Goal: Task Accomplishment & Management: Manage account settings

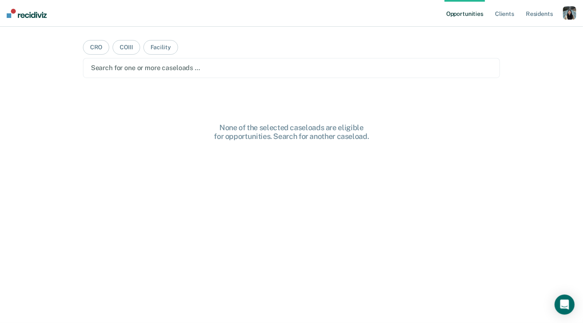
click at [570, 14] on div "button" at bounding box center [569, 12] width 13 height 13
click at [530, 33] on link "Profile" at bounding box center [536, 33] width 67 height 7
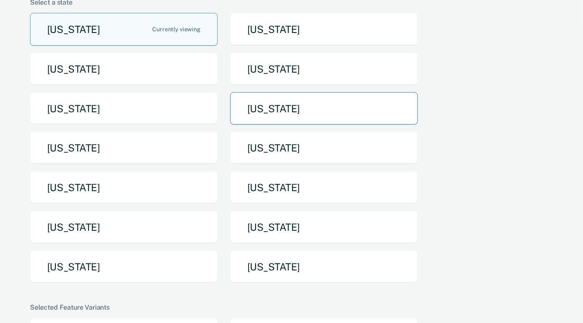
scroll to position [130, 0]
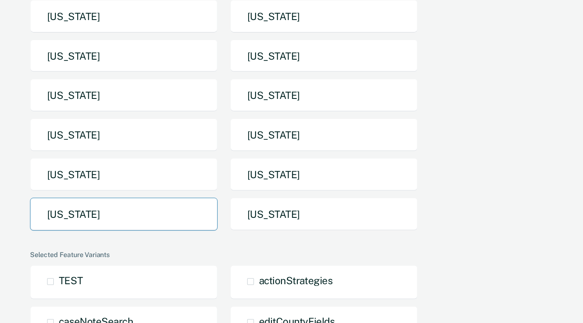
click at [156, 219] on button "[US_STATE]" at bounding box center [124, 214] width 188 height 33
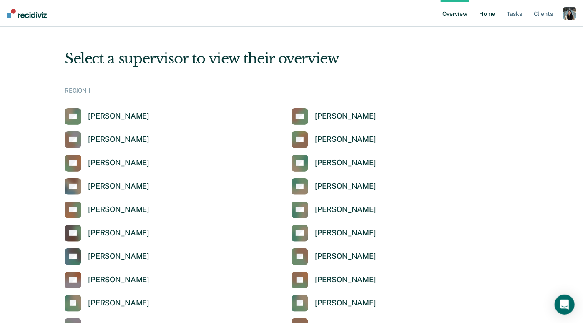
click at [494, 11] on link "Home" at bounding box center [487, 13] width 19 height 27
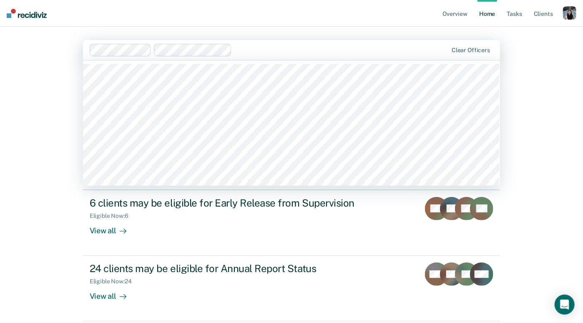
click at [251, 52] on div at bounding box center [341, 50] width 212 height 10
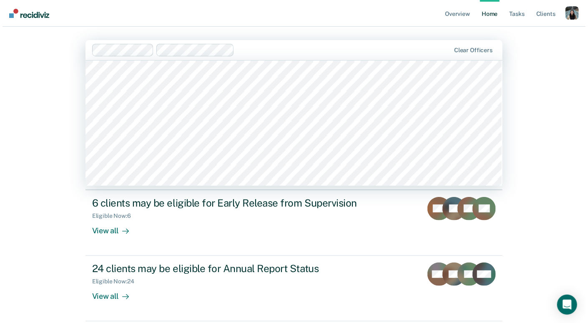
scroll to position [446, 0]
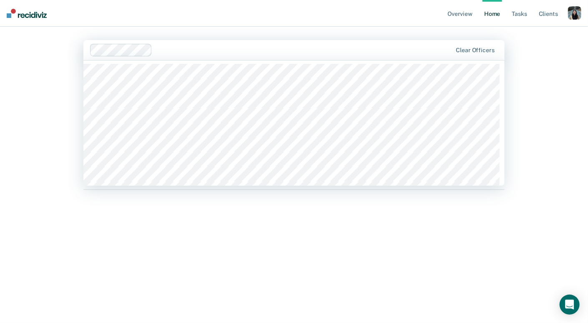
click at [287, 46] on div at bounding box center [304, 50] width 297 height 10
click at [184, 45] on div at bounding box center [304, 50] width 297 height 10
type input "[PERSON_NAME]"
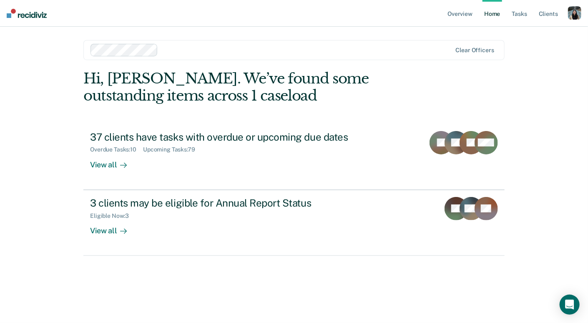
click at [214, 48] on div at bounding box center [306, 50] width 290 height 10
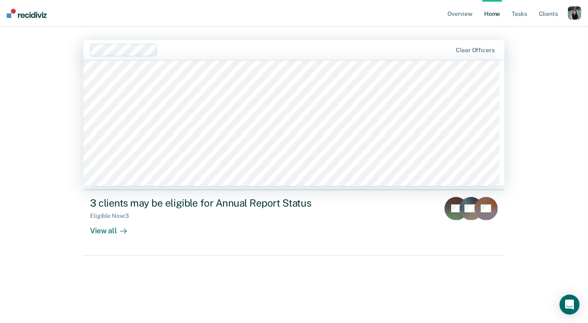
scroll to position [872, 0]
click at [248, 57] on div "Clear officers" at bounding box center [293, 50] width 421 height 20
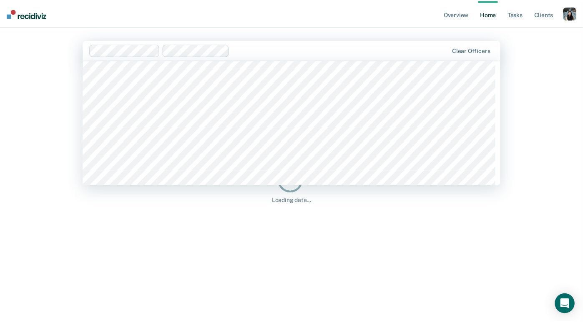
scroll to position [1053, 0]
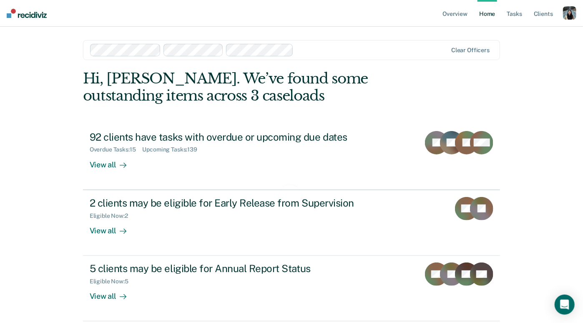
click at [41, 128] on div "Overview Home Tasks Client s Profile How it works Log Out option [PERSON_NAME],…" at bounding box center [291, 177] width 583 height 355
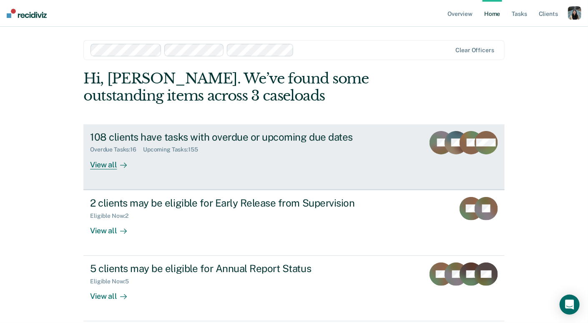
click at [215, 154] on div "108 clients have tasks with overdue or upcoming due dates Overdue Tasks : 16 Up…" at bounding box center [246, 150] width 313 height 38
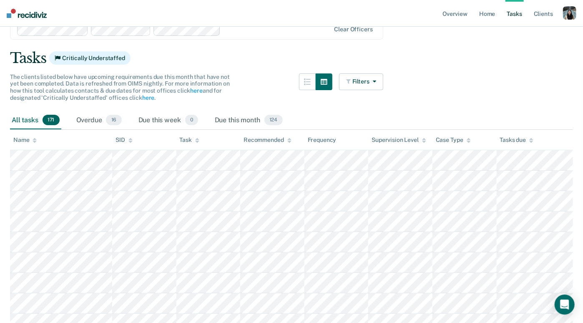
scroll to position [40, 0]
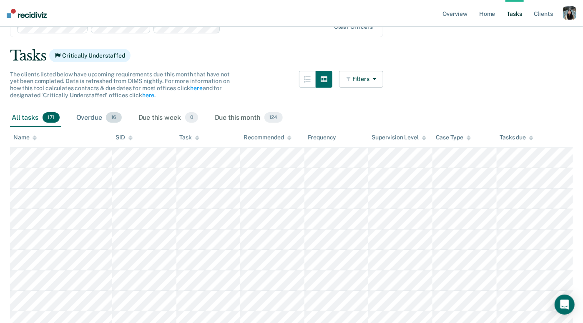
click at [96, 117] on div "Overdue 16" at bounding box center [99, 118] width 49 height 18
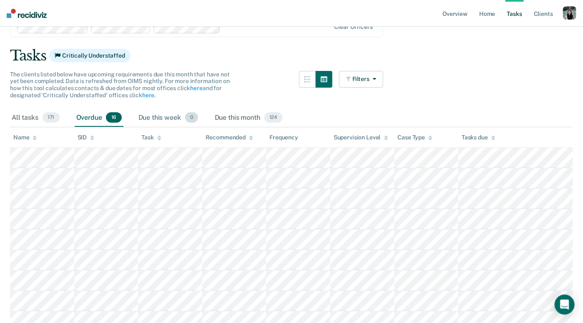
click at [148, 116] on div "Due this week 0" at bounding box center [168, 118] width 63 height 18
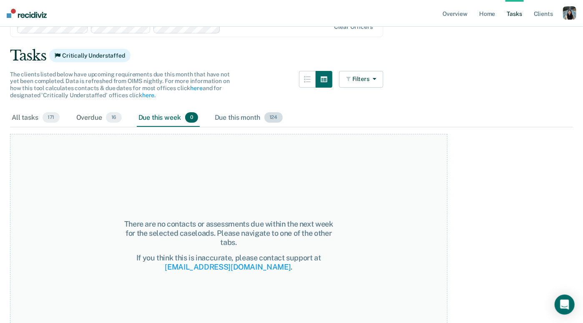
click at [226, 117] on div "Due this month 124" at bounding box center [248, 118] width 71 height 18
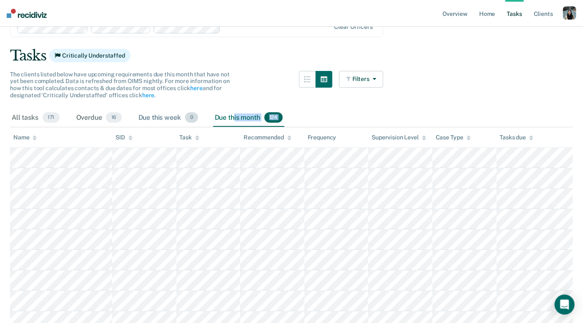
drag, startPoint x: 235, startPoint y: 116, endPoint x: 193, endPoint y: 121, distance: 42.8
click at [193, 121] on div "All tasks 171 Overdue 16 Due this week 0 Due this month 124" at bounding box center [291, 118] width 563 height 18
click at [314, 109] on div "All tasks 171 Overdue 16 Due this week 0 Due this month 124" at bounding box center [291, 118] width 563 height 18
drag, startPoint x: 233, startPoint y: 118, endPoint x: 181, endPoint y: 117, distance: 52.6
click at [175, 116] on div "All tasks 171 Overdue 16 Due this week 0 Due this month 124" at bounding box center [291, 118] width 563 height 18
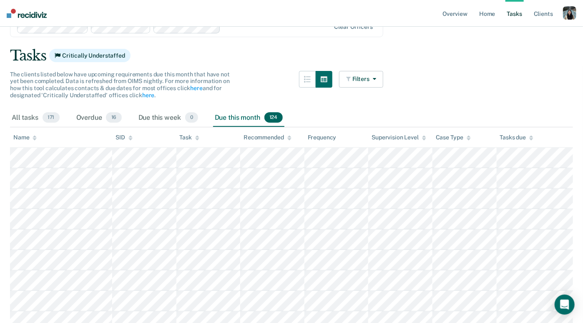
click at [252, 113] on div "Due this month 124" at bounding box center [248, 118] width 71 height 18
click at [312, 83] on button "button" at bounding box center [307, 79] width 17 height 17
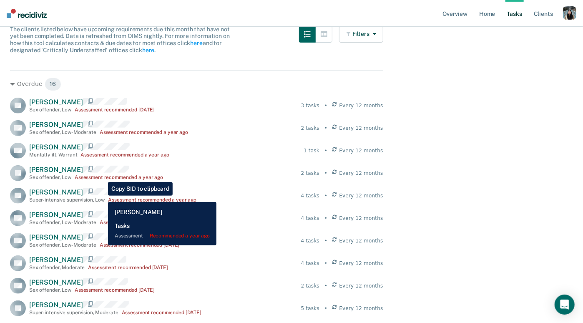
scroll to position [89, 0]
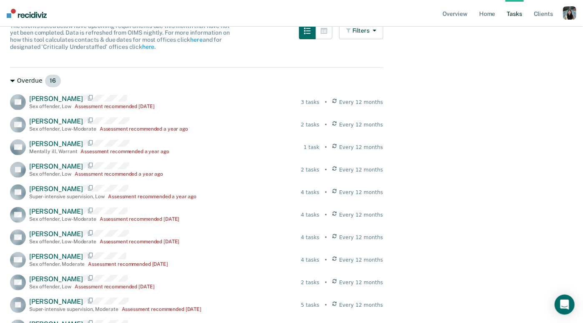
click at [24, 83] on div "Overdue 16" at bounding box center [196, 80] width 373 height 13
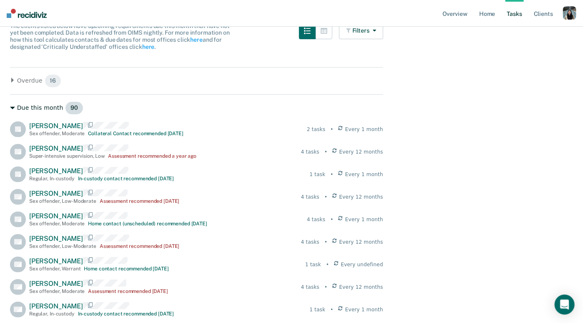
click at [22, 110] on div "Due this month 90" at bounding box center [196, 107] width 373 height 13
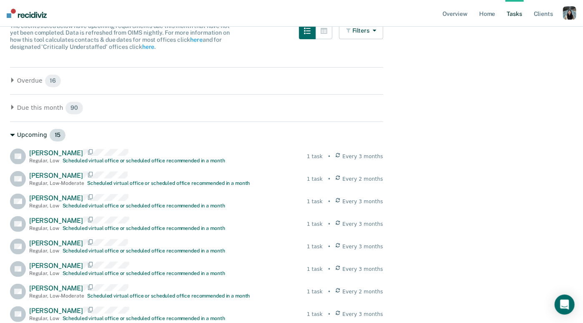
click at [25, 136] on div "Upcoming 15" at bounding box center [196, 134] width 373 height 13
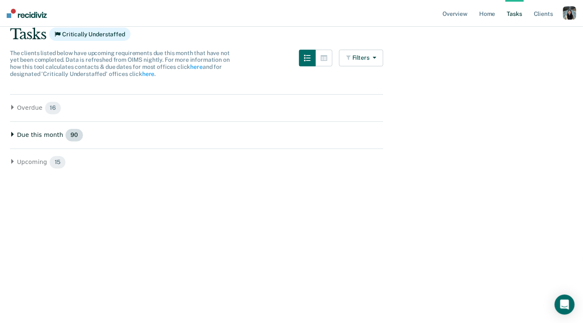
click at [26, 134] on div "Due this month 90" at bounding box center [196, 134] width 373 height 13
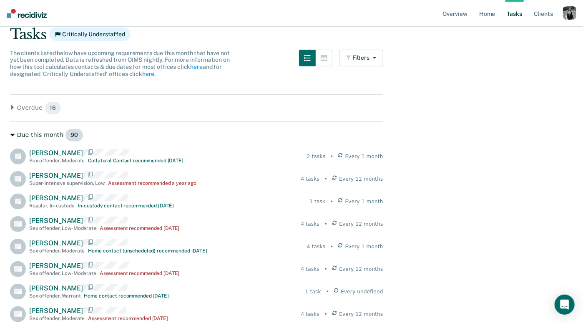
click at [30, 134] on div "Due this month 90" at bounding box center [196, 134] width 373 height 13
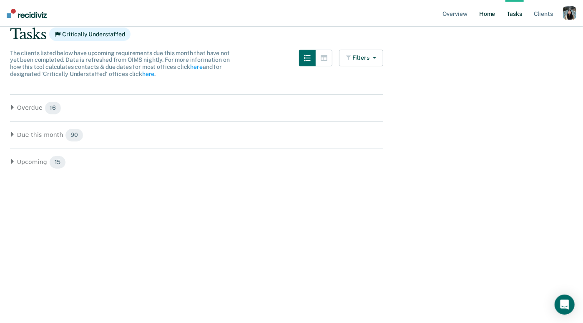
click at [486, 15] on link "Home" at bounding box center [487, 13] width 19 height 27
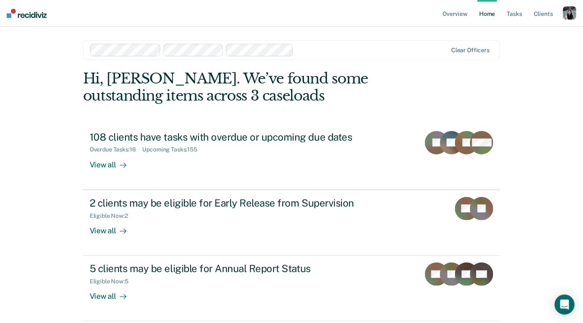
click at [375, 119] on div "Hi, [PERSON_NAME]. We’ve found some outstanding items across 3 caseloads 108 cl…" at bounding box center [292, 195] width 418 height 251
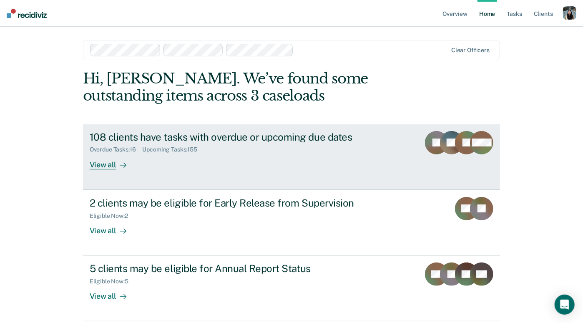
click at [369, 134] on div "108 clients have tasks with overdue or upcoming due dates" at bounding box center [236, 137] width 293 height 12
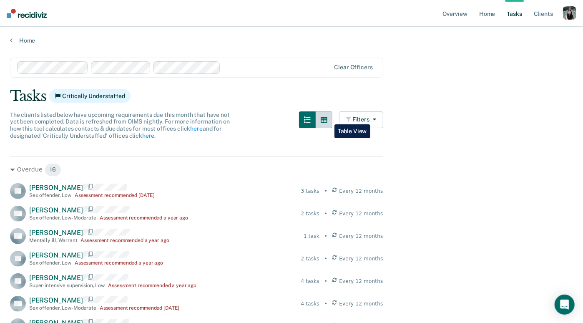
click at [328, 118] on icon "button" at bounding box center [324, 119] width 7 height 7
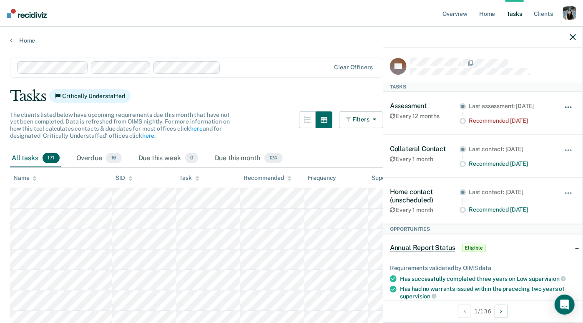
click at [563, 110] on button "button" at bounding box center [569, 111] width 14 height 13
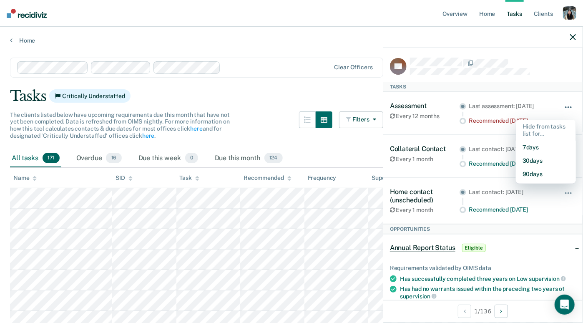
click at [563, 110] on button "button" at bounding box center [569, 111] width 14 height 13
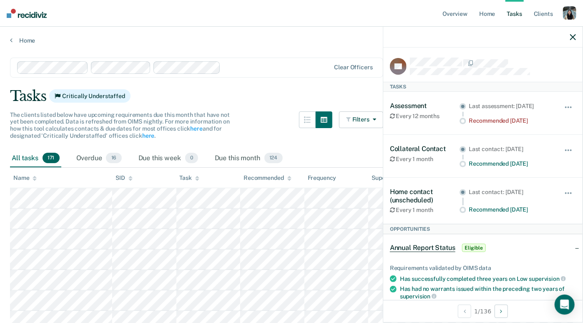
click at [573, 39] on icon "button" at bounding box center [573, 37] width 6 height 6
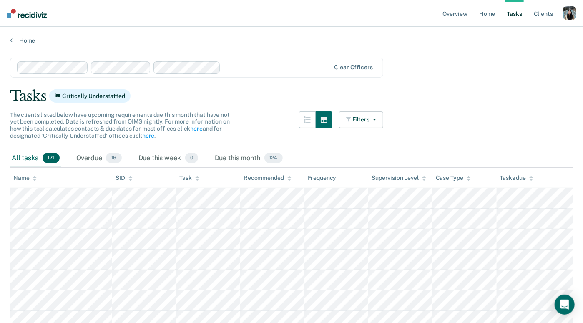
click at [509, 14] on link "Tasks" at bounding box center [515, 13] width 18 height 27
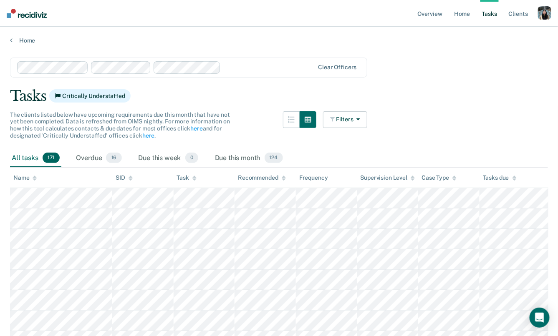
click at [537, 8] on ul "Overview Home Tasks Client s" at bounding box center [477, 13] width 122 height 27
click at [546, 12] on div "button" at bounding box center [544, 12] width 13 height 13
click at [488, 43] on link "How it works" at bounding box center [510, 44] width 67 height 7
click at [435, 13] on link "Overview" at bounding box center [430, 13] width 28 height 27
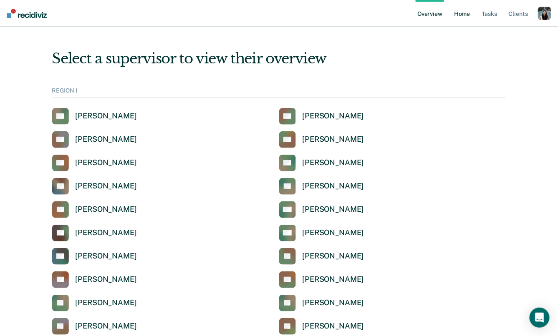
click at [463, 15] on link "Home" at bounding box center [461, 13] width 19 height 27
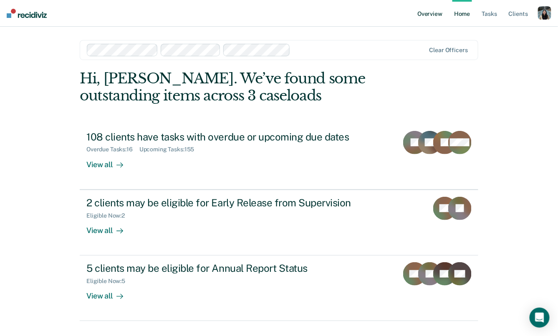
click at [428, 10] on link "Overview" at bounding box center [430, 13] width 28 height 27
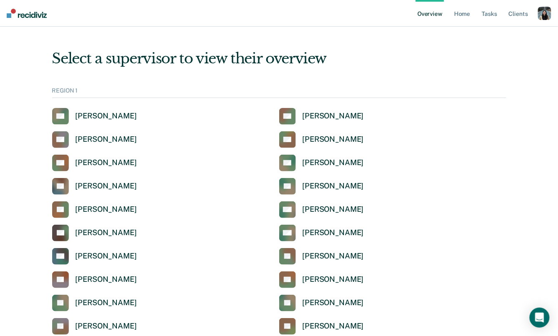
scroll to position [251, 0]
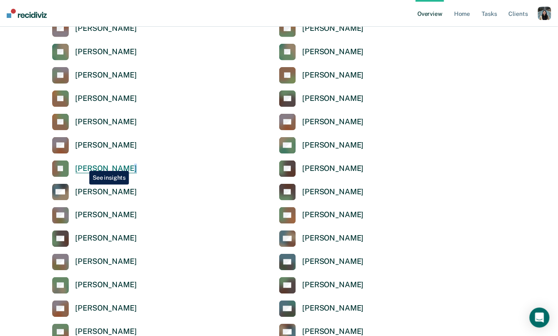
drag, startPoint x: 135, startPoint y: 164, endPoint x: 119, endPoint y: 170, distance: 17.2
click at [119, 170] on div "[PERSON_NAME]" at bounding box center [165, 169] width 227 height 17
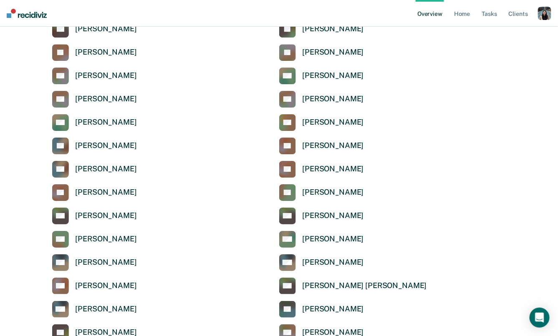
scroll to position [1675, 0]
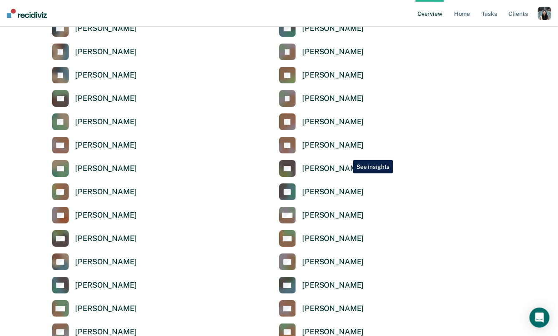
click at [451, 17] on ul "Overview Home Tasks Client s" at bounding box center [477, 13] width 122 height 27
click at [469, 15] on link "Home" at bounding box center [461, 13] width 19 height 27
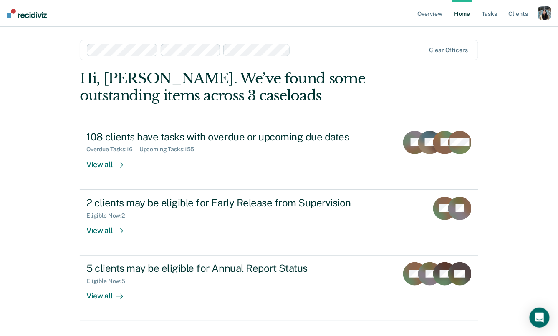
click at [321, 38] on main "Clear officers Hi, [PERSON_NAME]. We’ve found some outstanding items across 3 c…" at bounding box center [279, 181] width 418 height 308
click at [312, 48] on div at bounding box center [359, 50] width 131 height 10
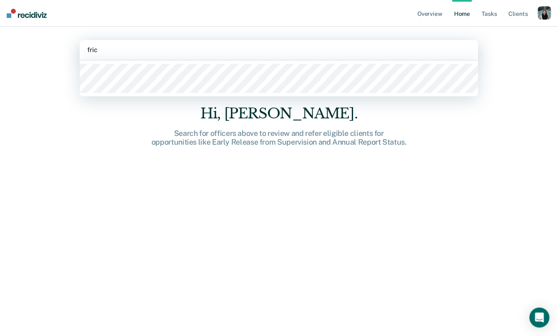
type input "[PERSON_NAME]"
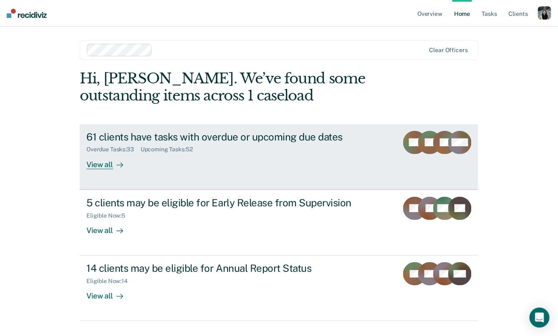
click at [169, 143] on div "Overdue Tasks : 33 Upcoming Tasks : 52" at bounding box center [232, 148] width 293 height 10
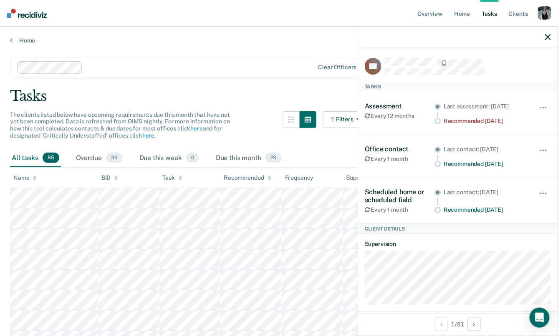
scroll to position [65, 0]
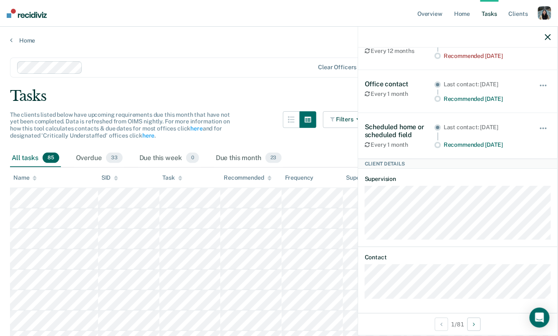
click at [364, 236] on div "DS Tasks Assessment Every 12 months Last assessment: [DATE] Recommended [DATE] …" at bounding box center [457, 181] width 199 height 266
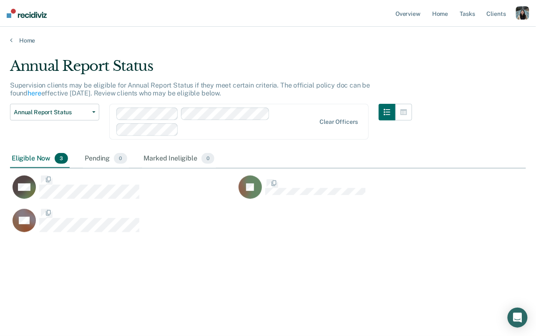
scroll to position [216, 516]
